Goal: Task Accomplishment & Management: Manage account settings

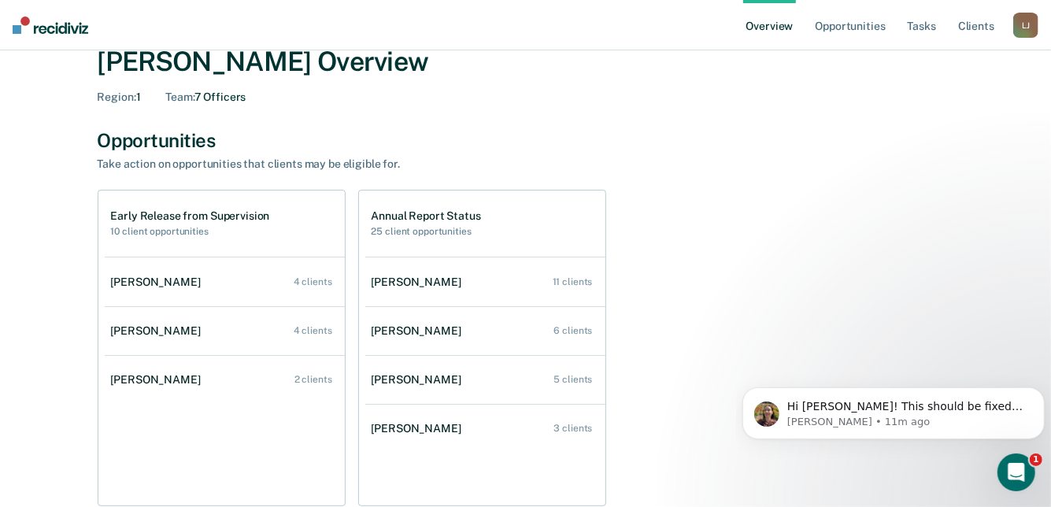
scroll to position [79, 0]
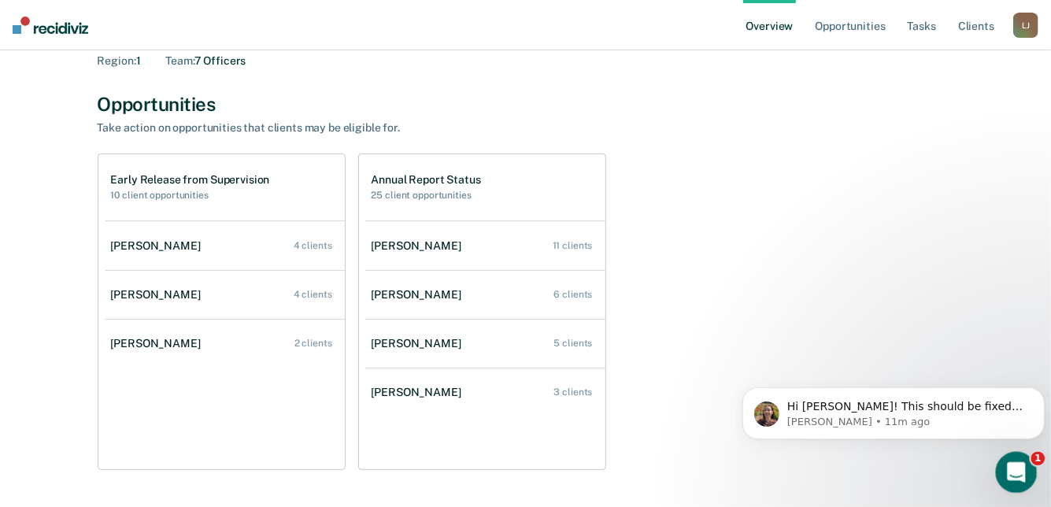
click at [1028, 478] on div "Open Intercom Messenger" at bounding box center [1014, 470] width 52 height 52
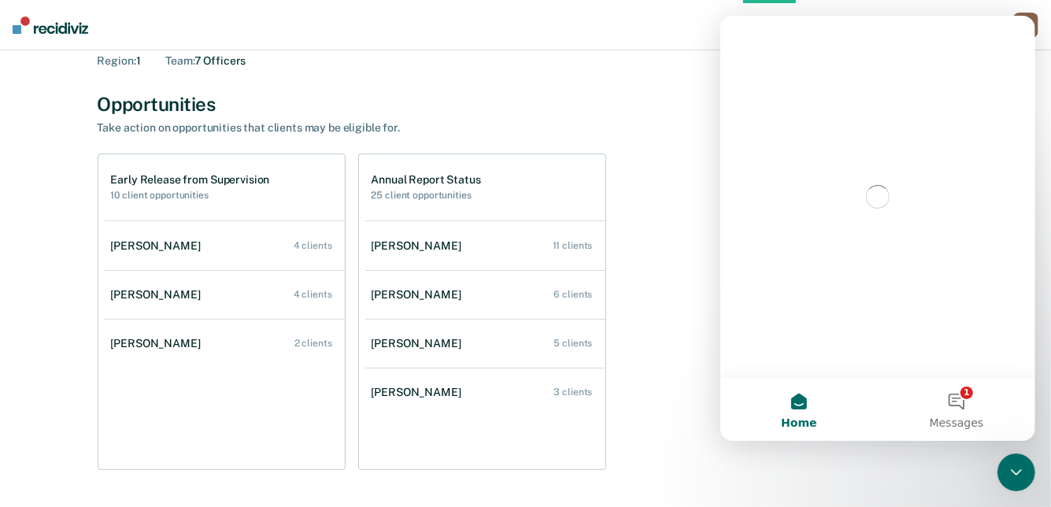
scroll to position [0, 0]
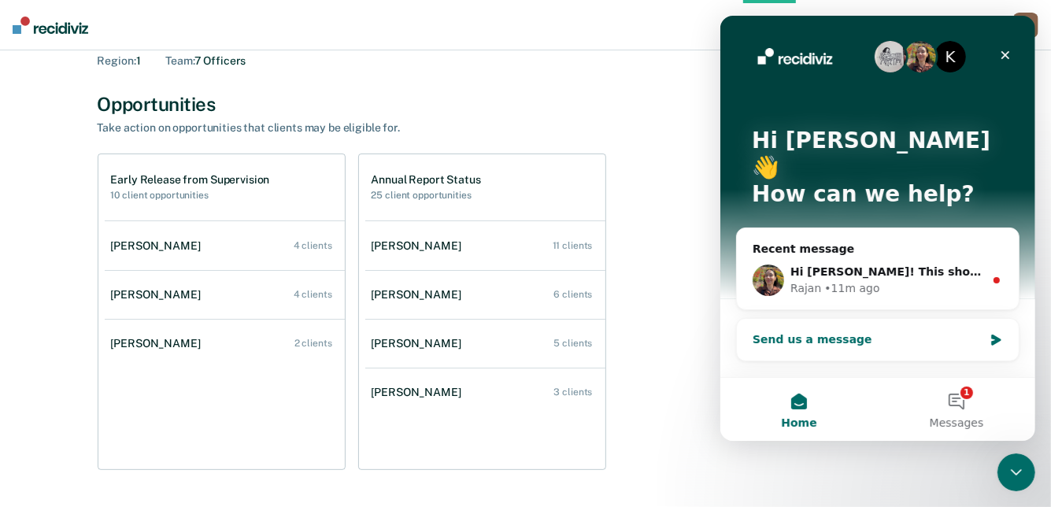
click at [872, 331] on div "Send us a message" at bounding box center [867, 339] width 231 height 17
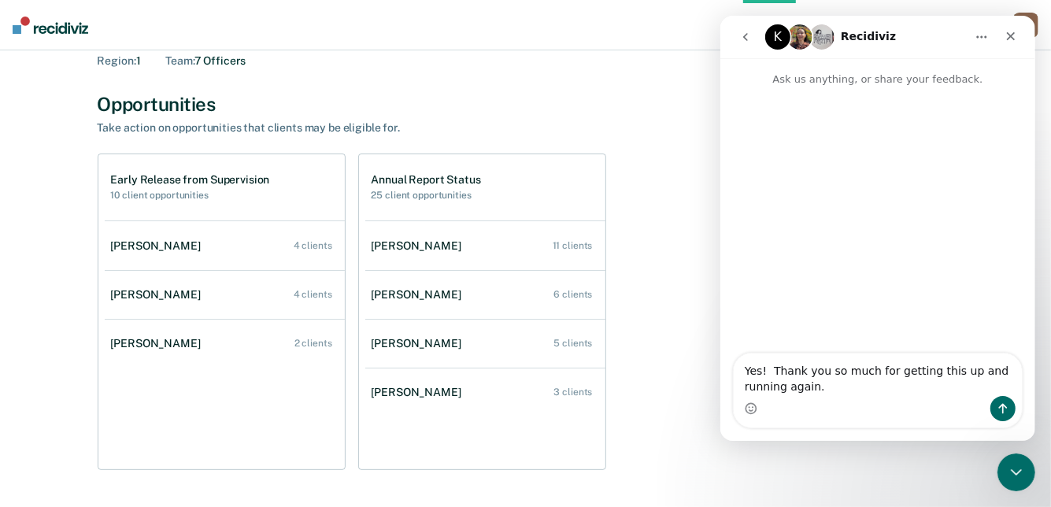
click at [817, 391] on textarea "Yes! Thank you so much for getting this up and running again." at bounding box center [877, 375] width 288 height 43
type textarea "Yes! Thank you so much for getting this up and running again. Have a great day."
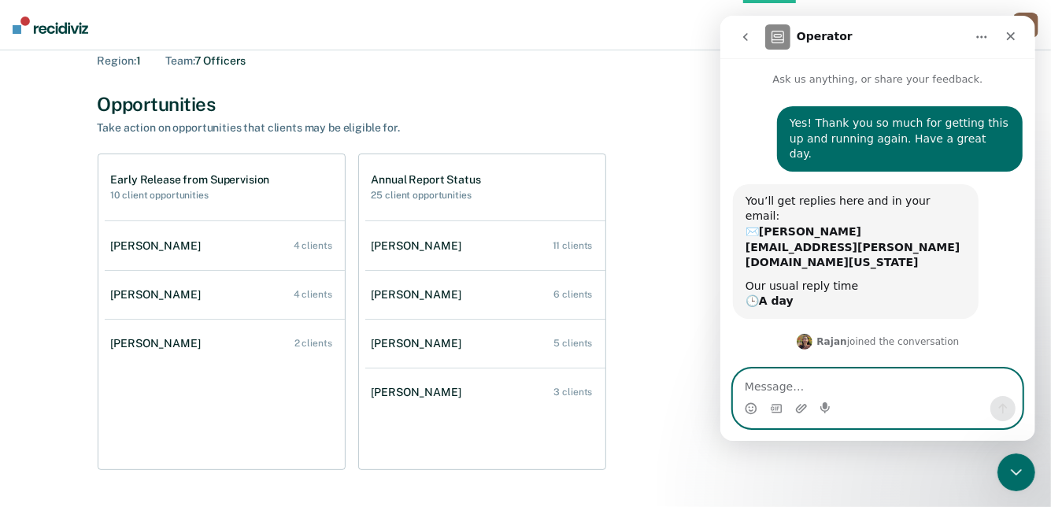
scroll to position [3, 0]
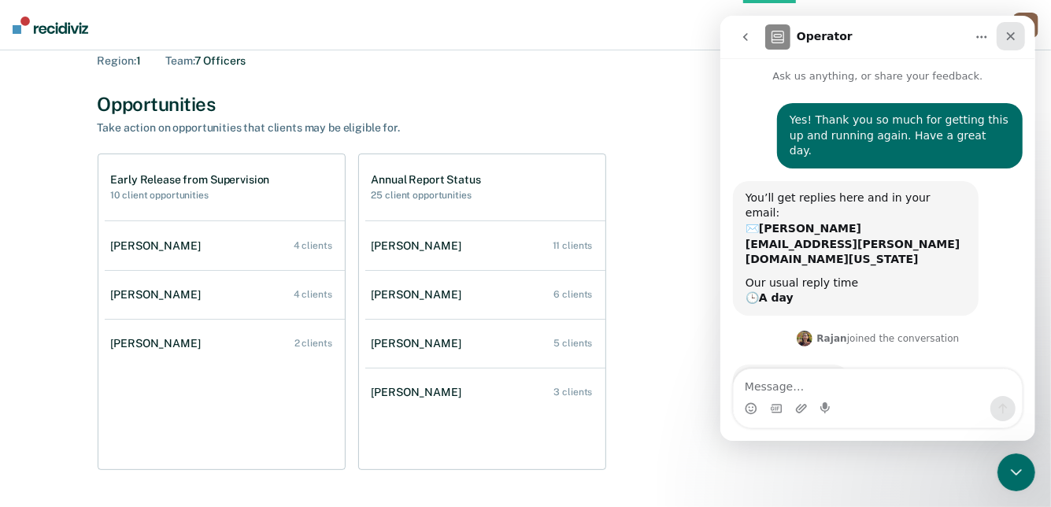
click at [1003, 42] on div "Close" at bounding box center [1010, 36] width 28 height 28
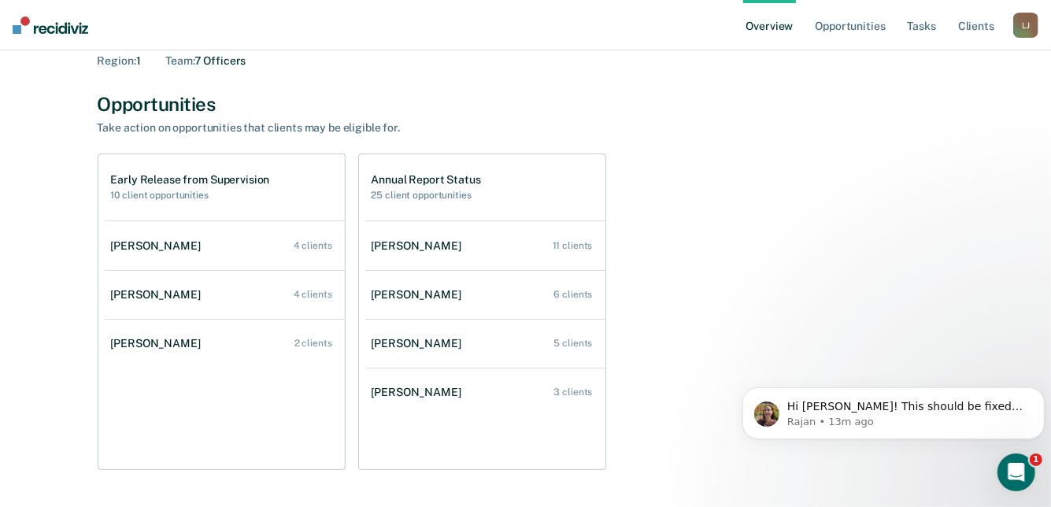
scroll to position [0, 0]
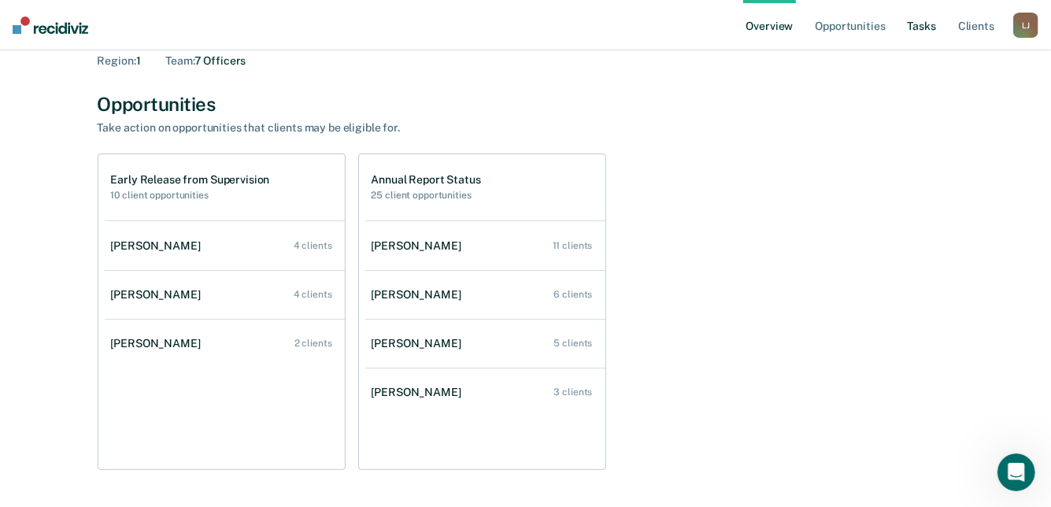
click at [926, 27] on link "Tasks" at bounding box center [922, 25] width 35 height 50
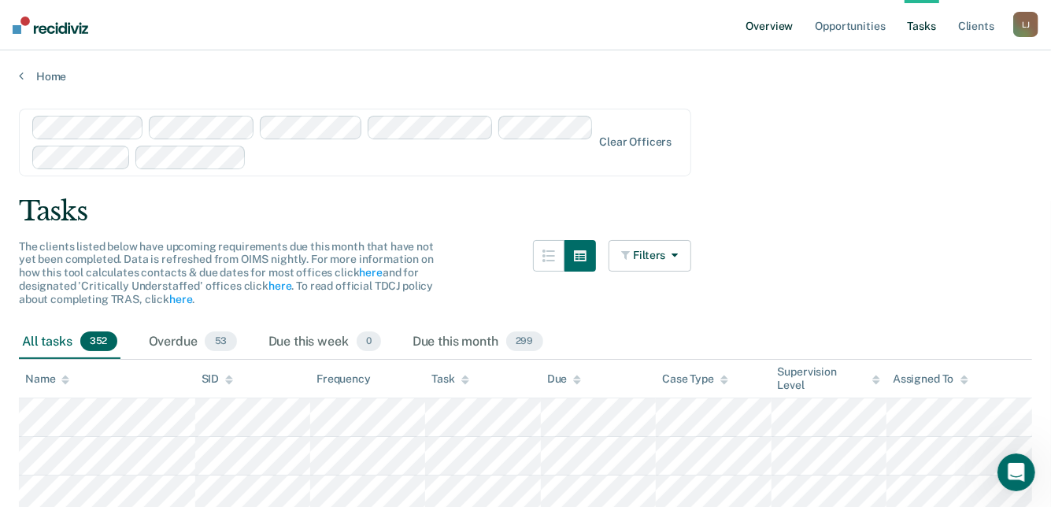
click at [780, 28] on link "Overview" at bounding box center [770, 25] width 54 height 50
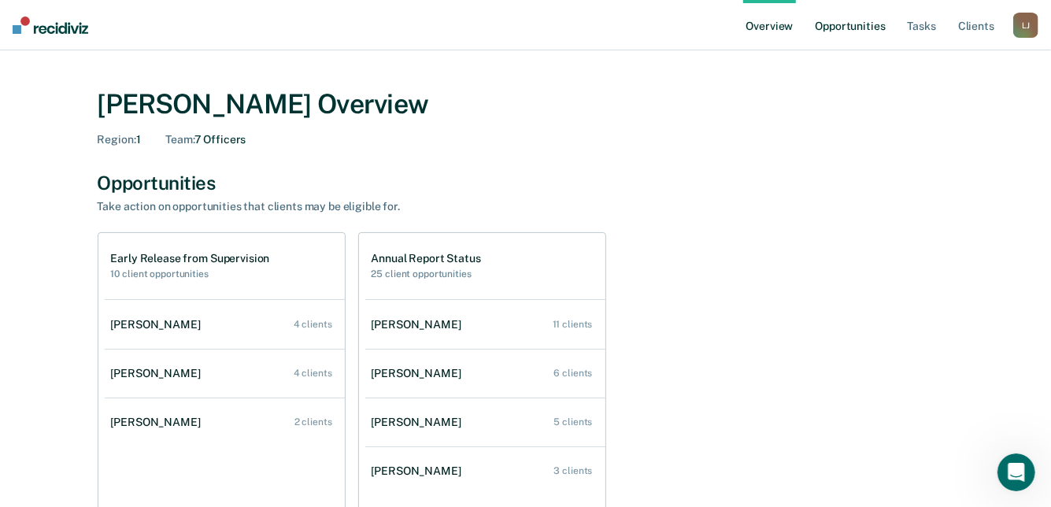
click at [834, 27] on link "Opportunities" at bounding box center [850, 25] width 76 height 50
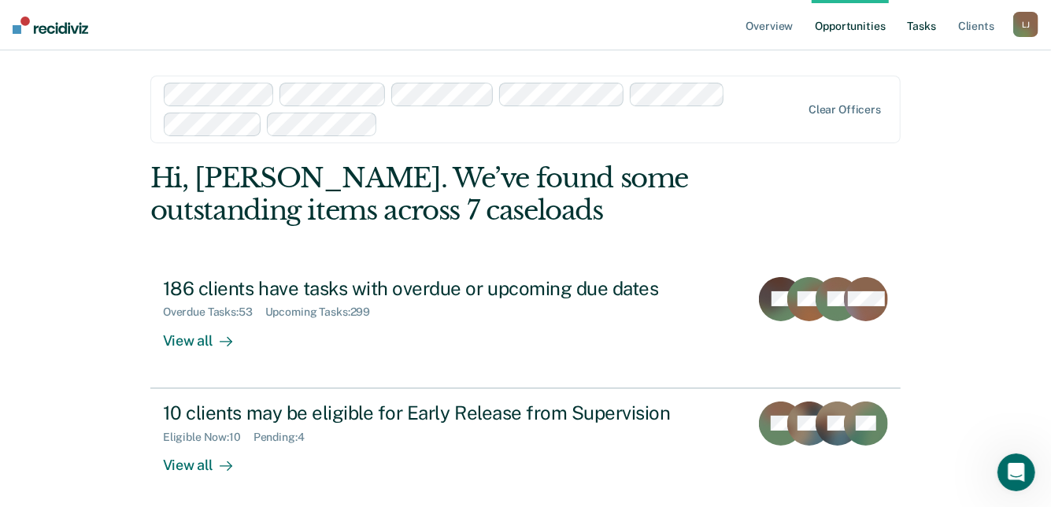
click at [931, 29] on link "Tasks" at bounding box center [922, 25] width 35 height 50
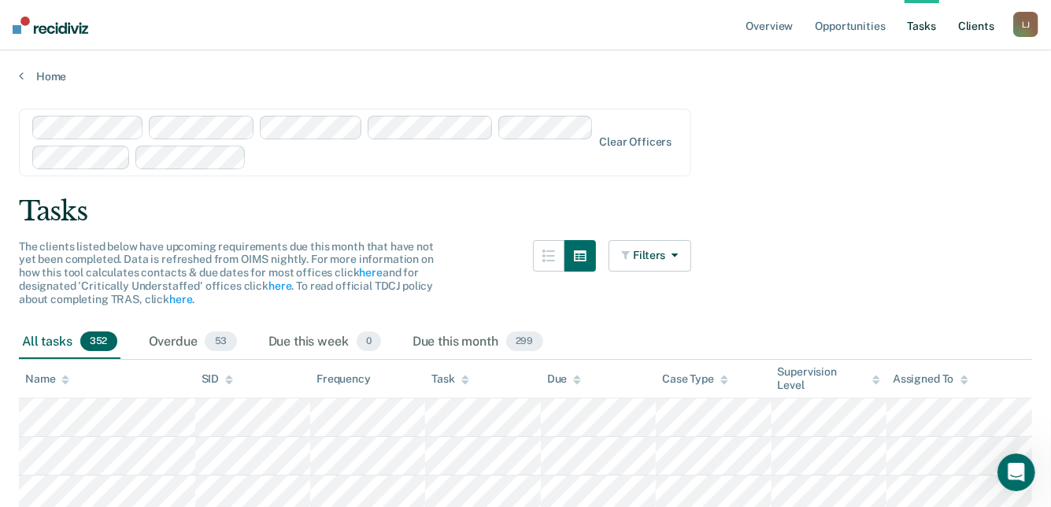
click at [969, 28] on link "Client s" at bounding box center [976, 25] width 43 height 50
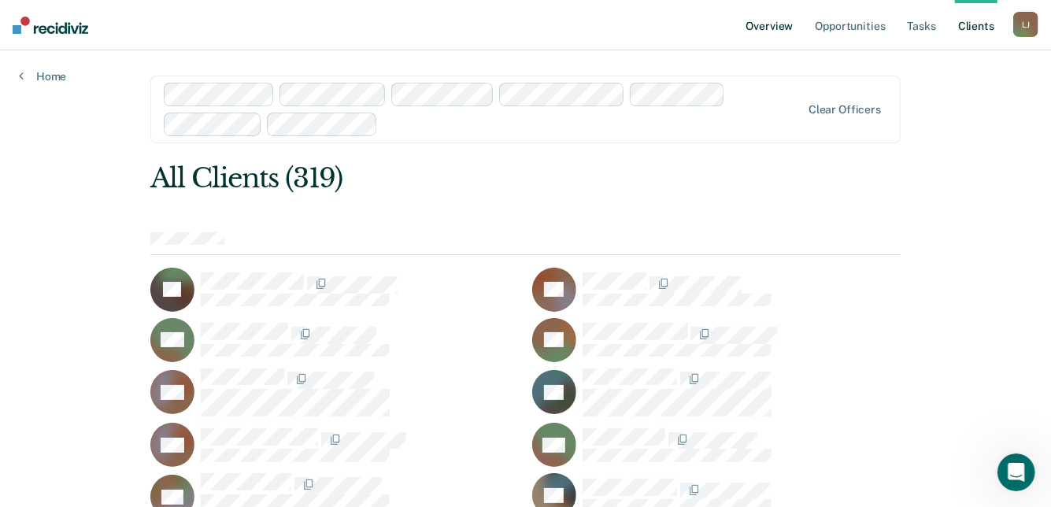
click at [790, 27] on link "Overview" at bounding box center [770, 25] width 54 height 50
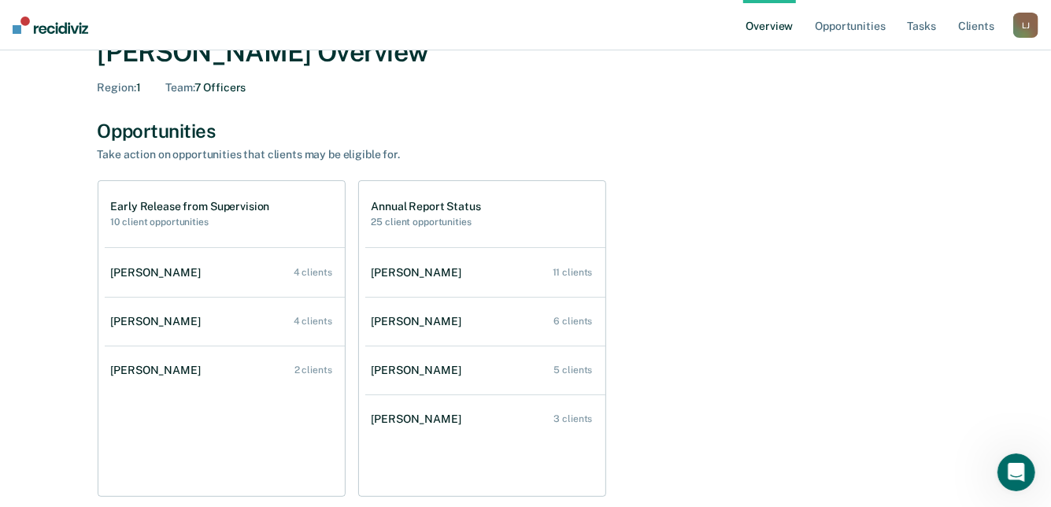
scroll to position [79, 0]
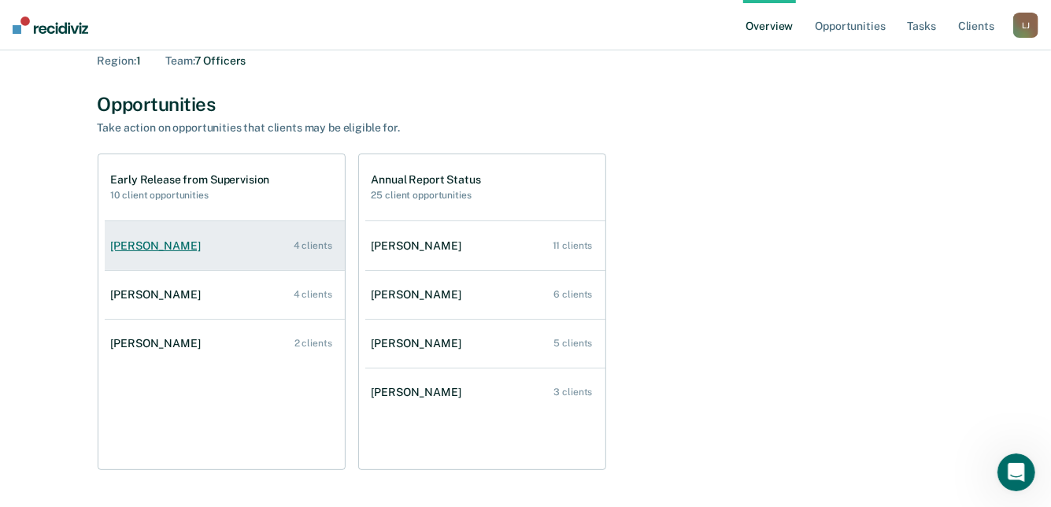
click at [130, 256] on link "[PERSON_NAME] 4 clients" at bounding box center [225, 246] width 240 height 45
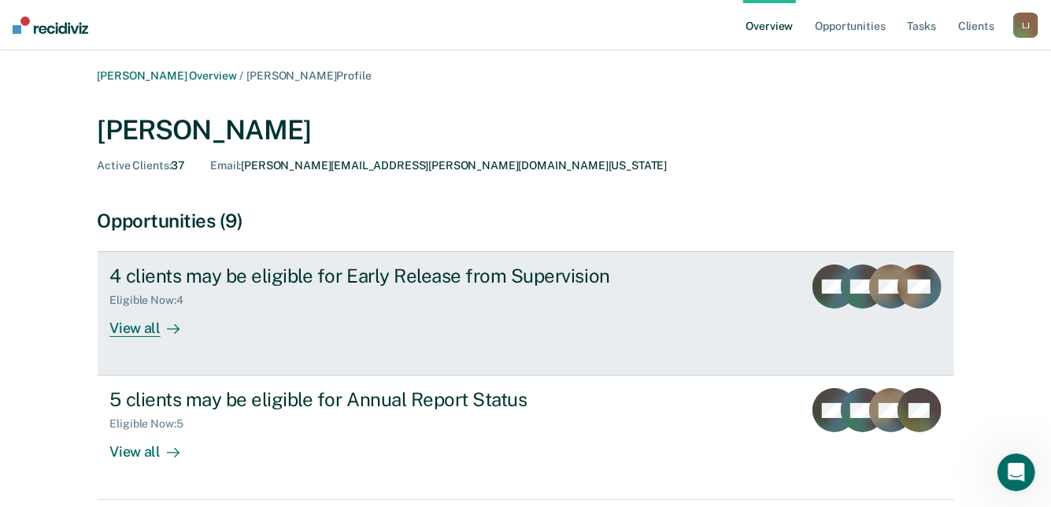
click at [120, 326] on div "View all" at bounding box center [154, 322] width 88 height 31
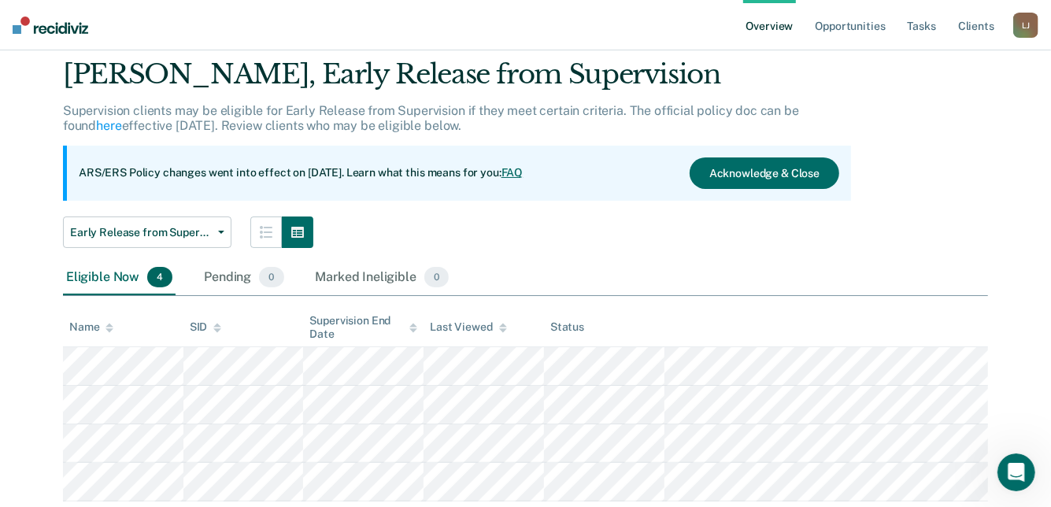
scroll to position [94, 0]
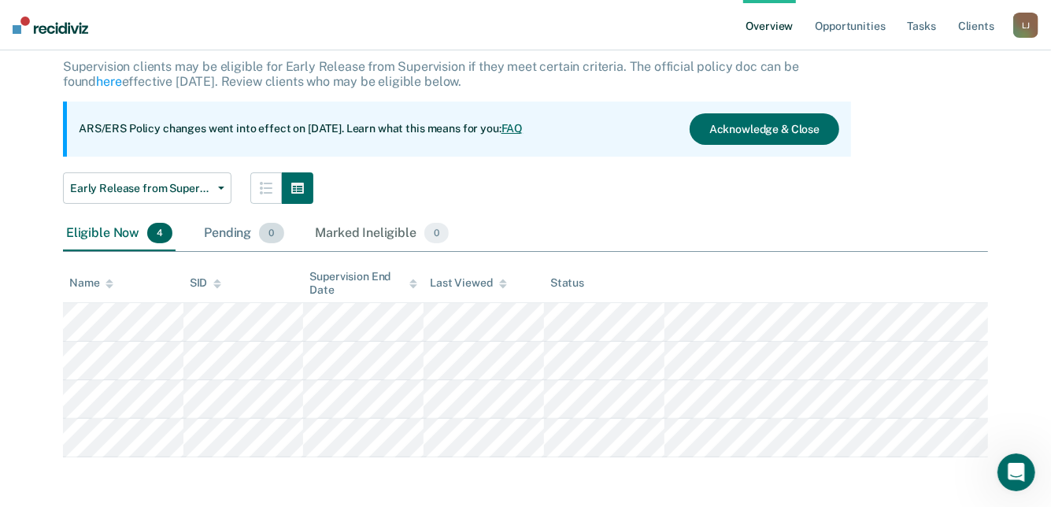
click at [221, 232] on div "Pending 0" at bounding box center [244, 234] width 86 height 35
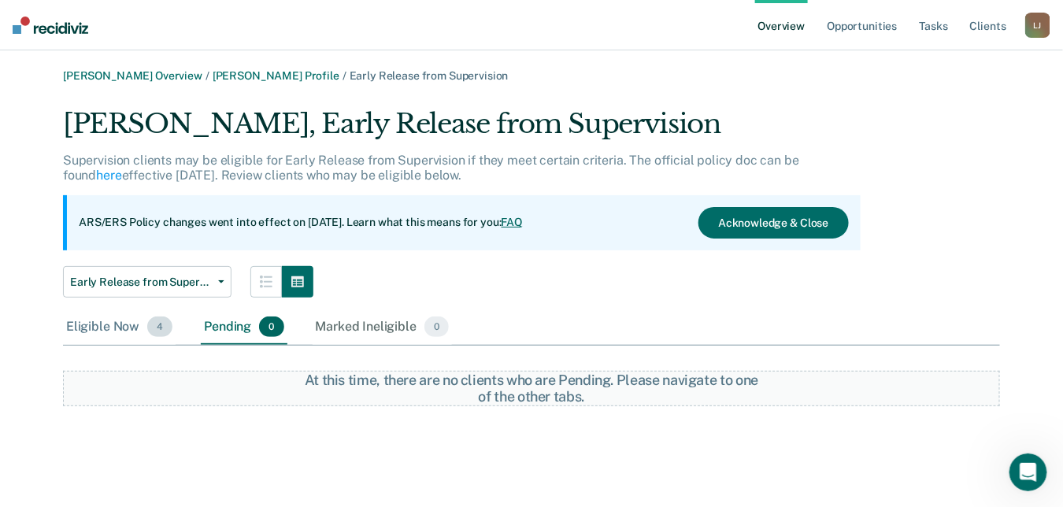
click at [110, 328] on div "Eligible Now 4" at bounding box center [119, 327] width 113 height 35
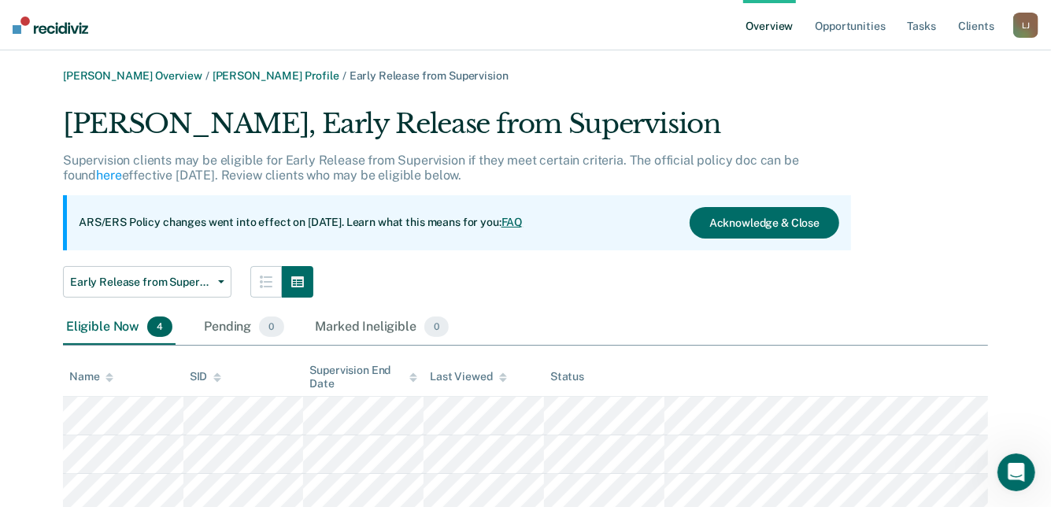
click at [515, 304] on div "[PERSON_NAME], Early Release from Supervision Supervision clients may be eligib…" at bounding box center [525, 329] width 925 height 443
click at [754, 23] on link "Overview" at bounding box center [770, 25] width 54 height 50
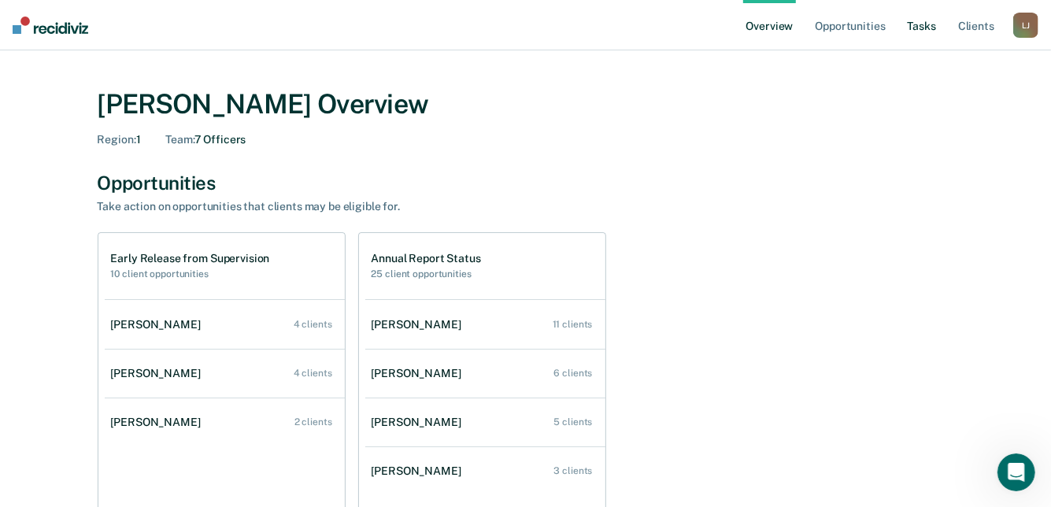
click at [910, 31] on link "Tasks" at bounding box center [922, 25] width 35 height 50
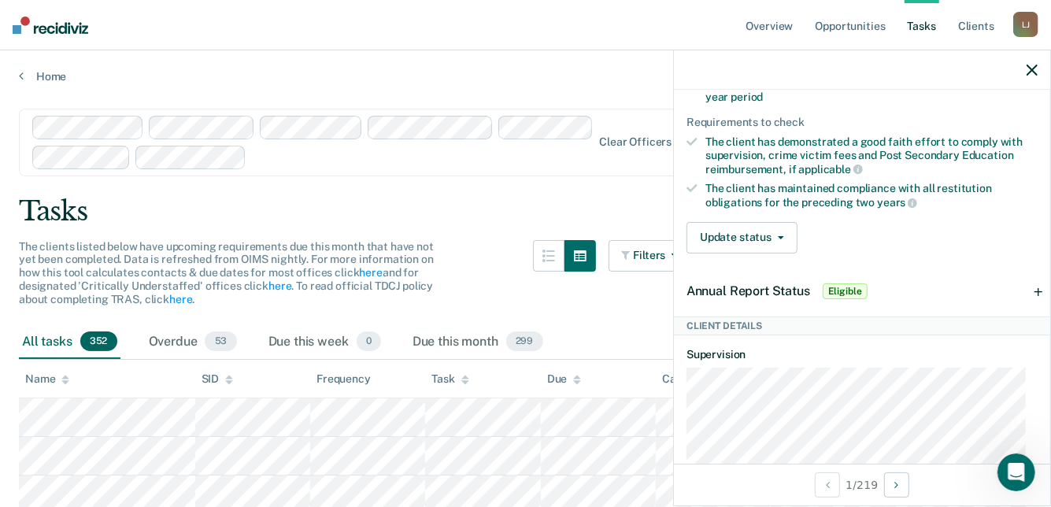
scroll to position [394, 0]
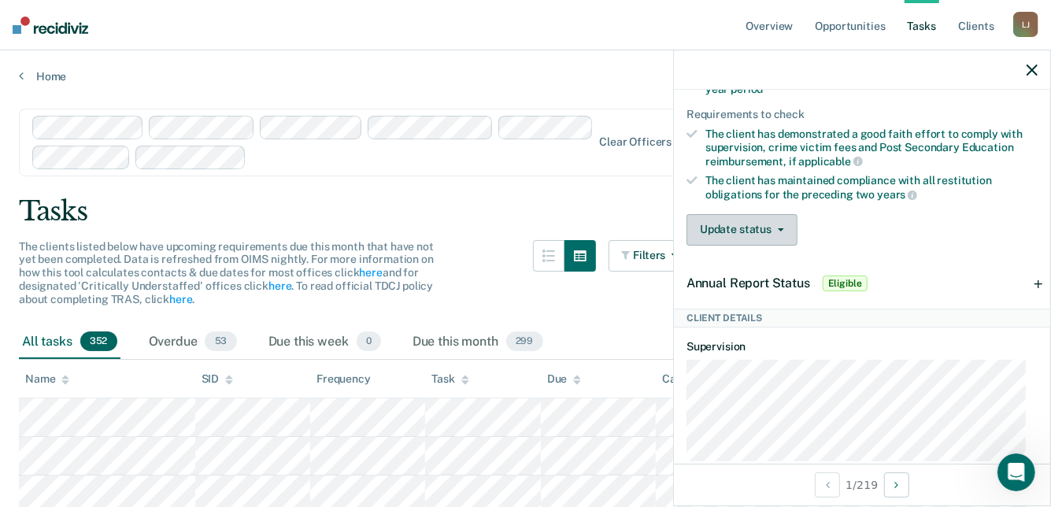
click at [781, 229] on button "Update status" at bounding box center [742, 229] width 111 height 31
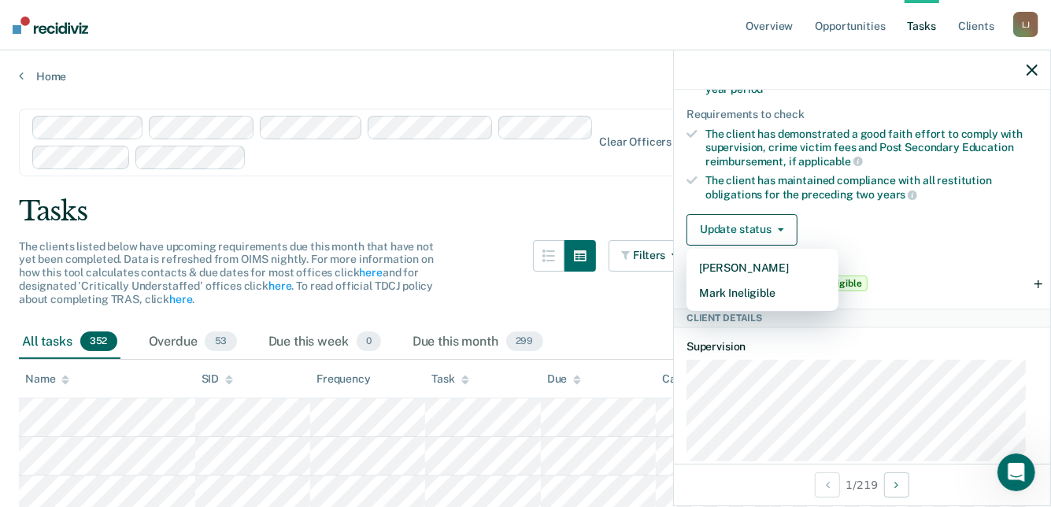
click at [901, 214] on div "Update status [PERSON_NAME] Mark Ineligible" at bounding box center [862, 229] width 351 height 31
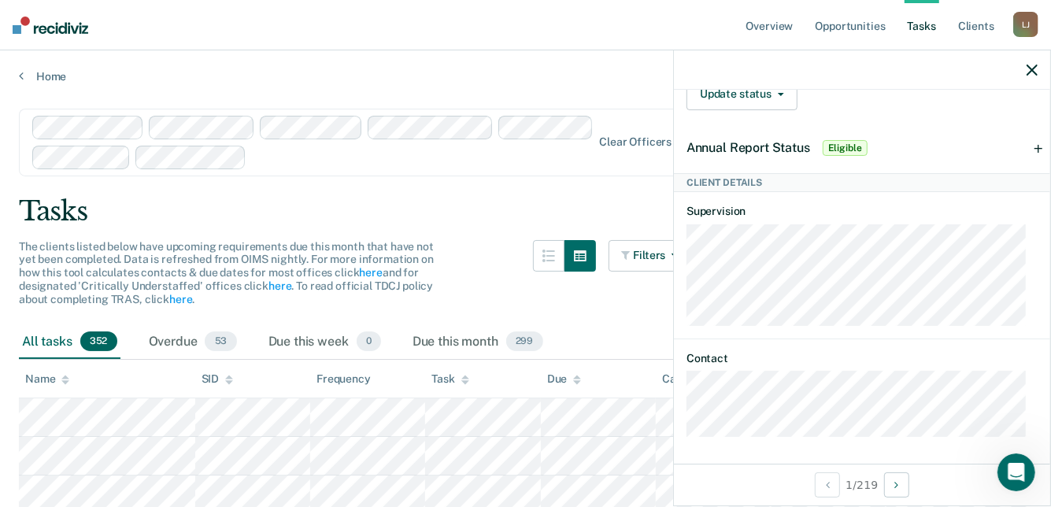
scroll to position [136, 0]
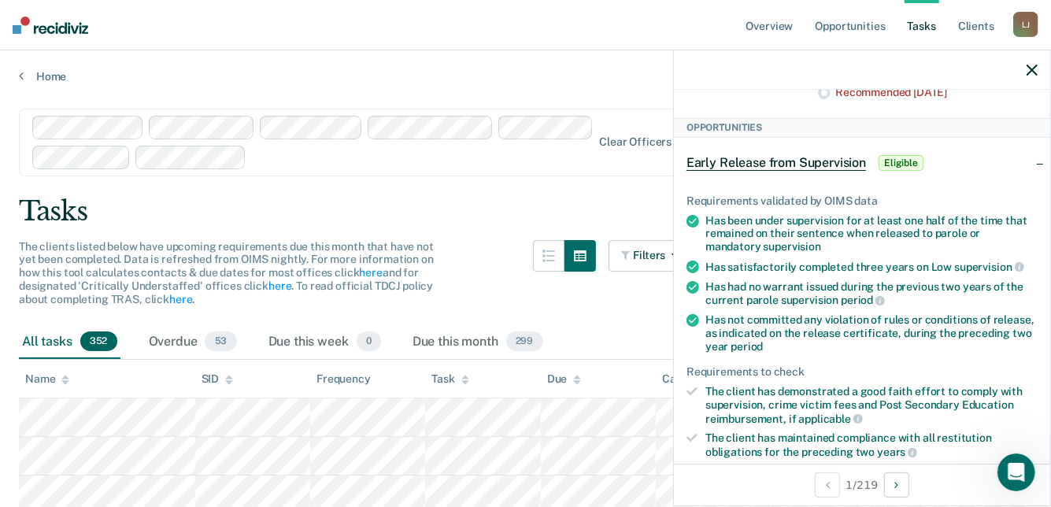
click at [1028, 72] on icon "button" at bounding box center [1032, 70] width 11 height 11
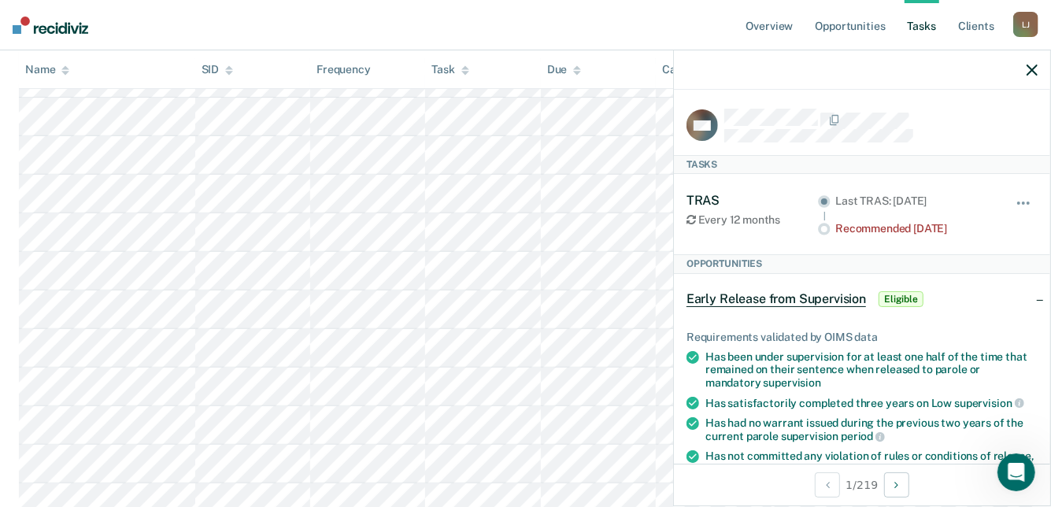
scroll to position [394, 0]
click at [1037, 72] on icon "button" at bounding box center [1032, 70] width 11 height 11
